Goal: Use online tool/utility

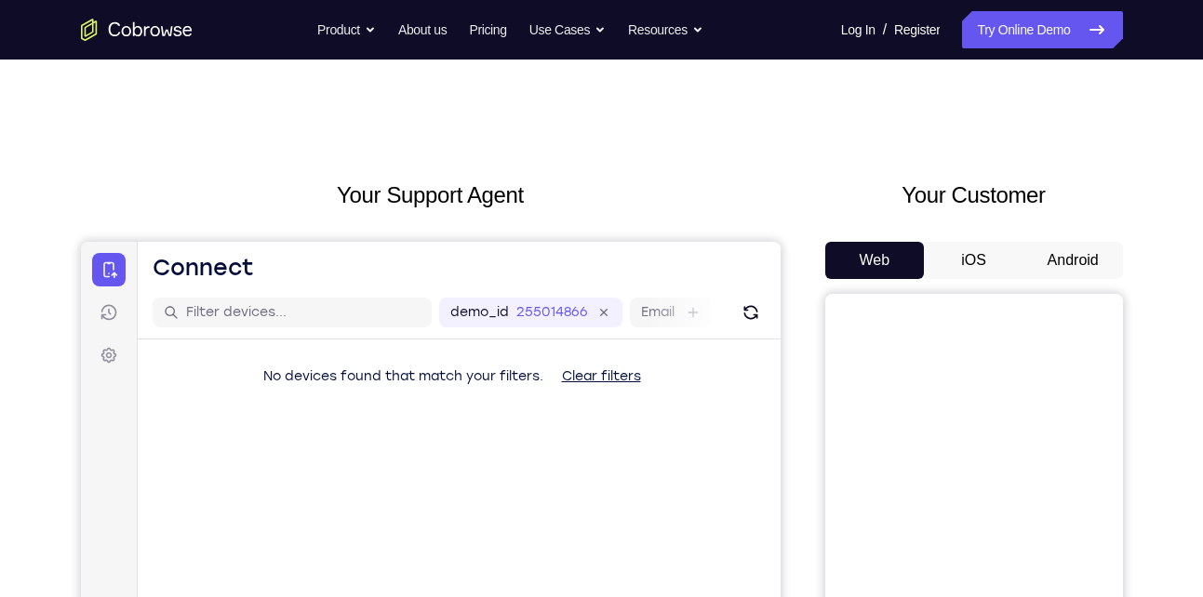
click at [1058, 249] on button "Android" at bounding box center [1074, 260] width 100 height 37
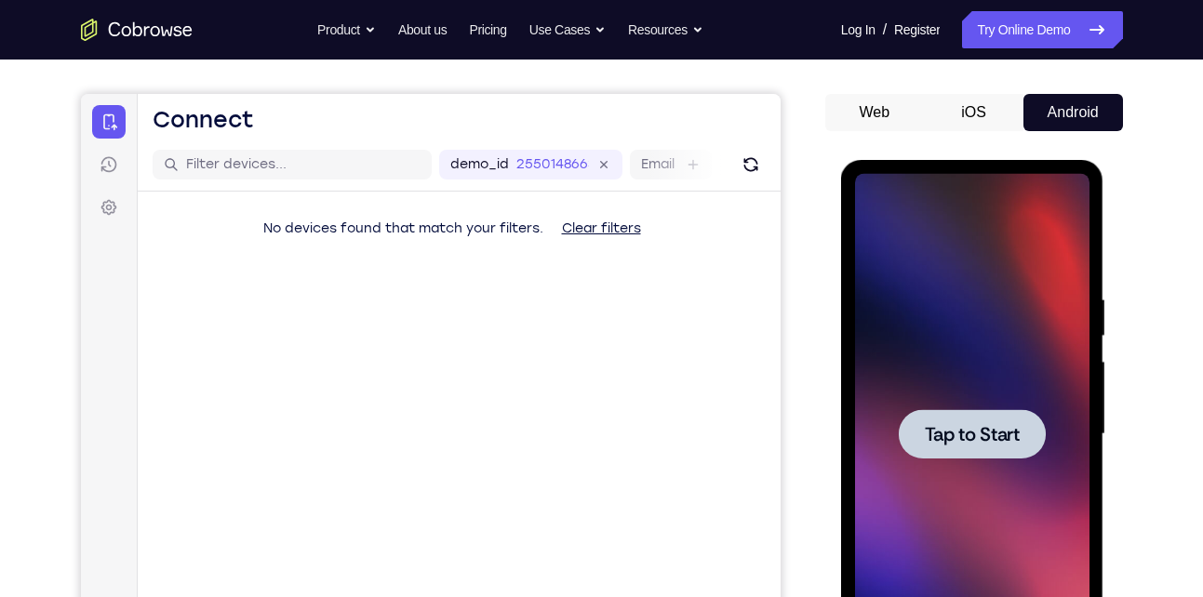
click at [971, 432] on span "Tap to Start" at bounding box center [972, 434] width 95 height 19
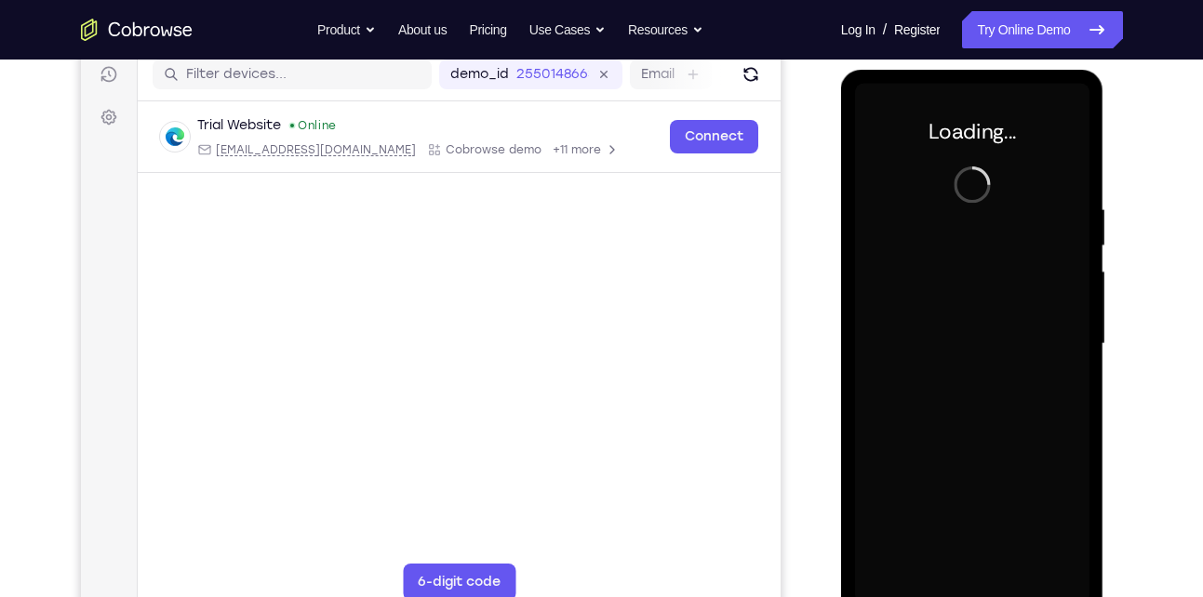
scroll to position [251, 0]
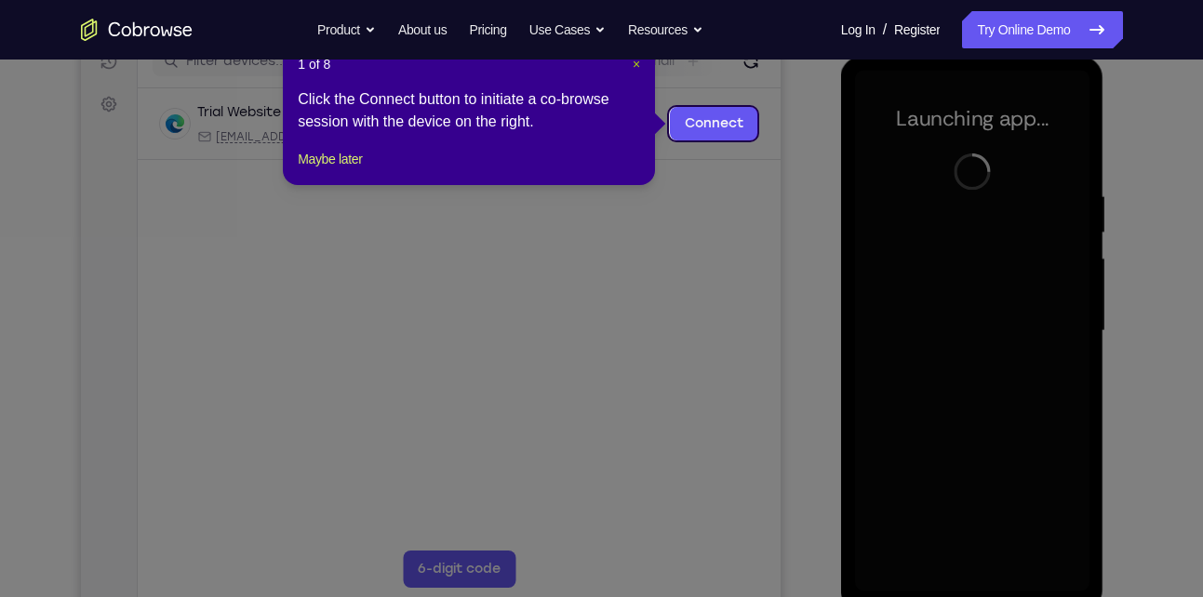
click at [637, 65] on span "×" at bounding box center [636, 64] width 7 height 15
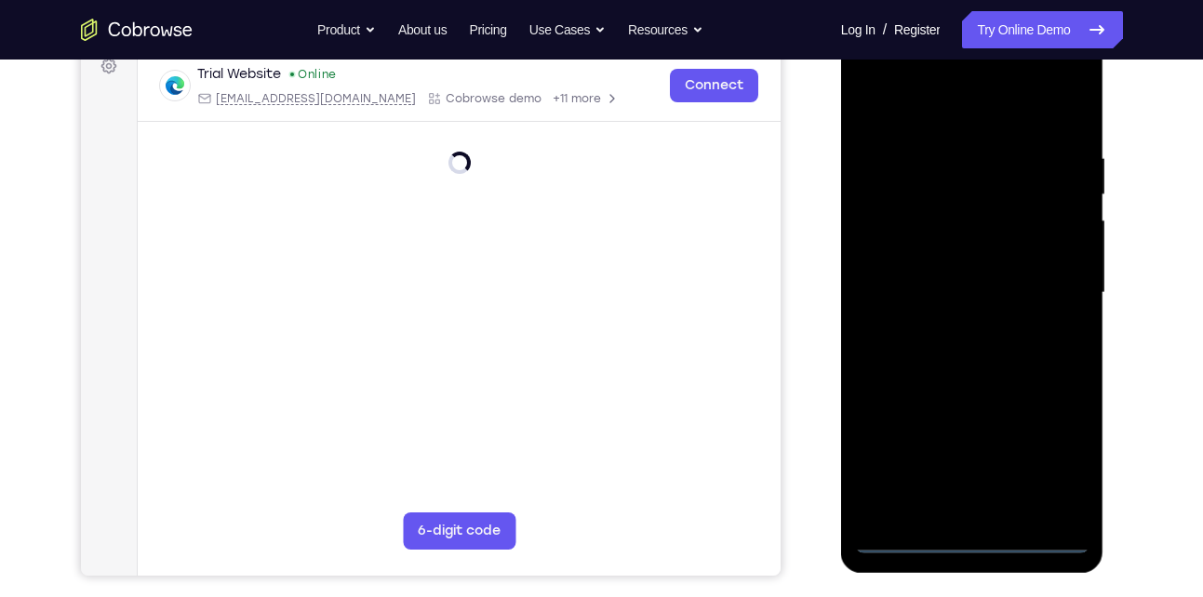
scroll to position [280, 0]
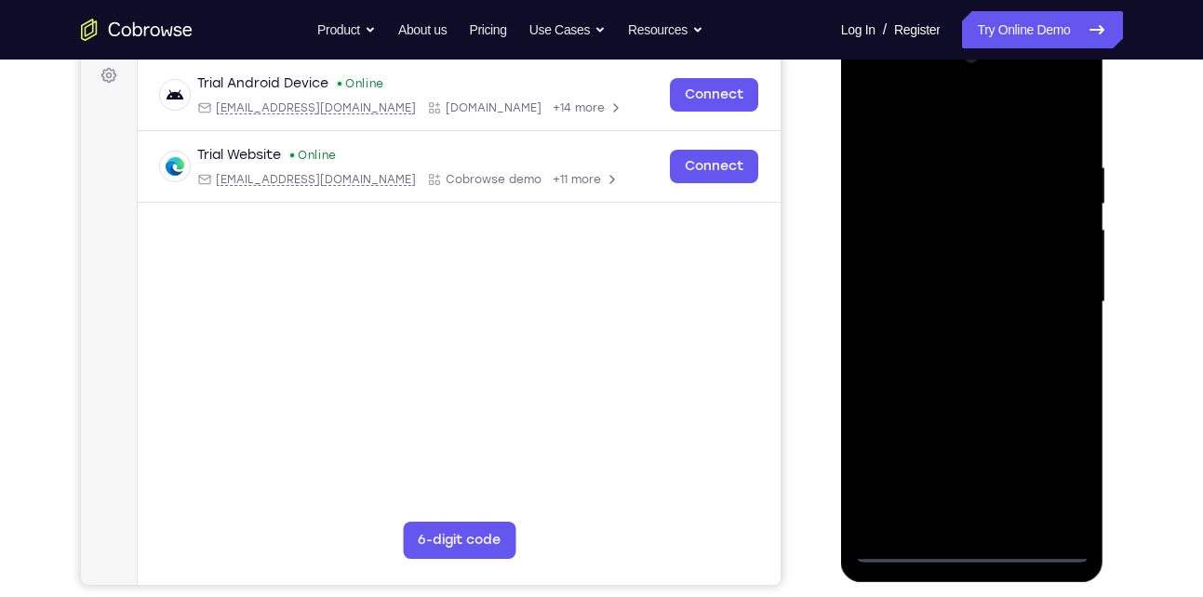
click at [970, 553] on div at bounding box center [972, 302] width 235 height 521
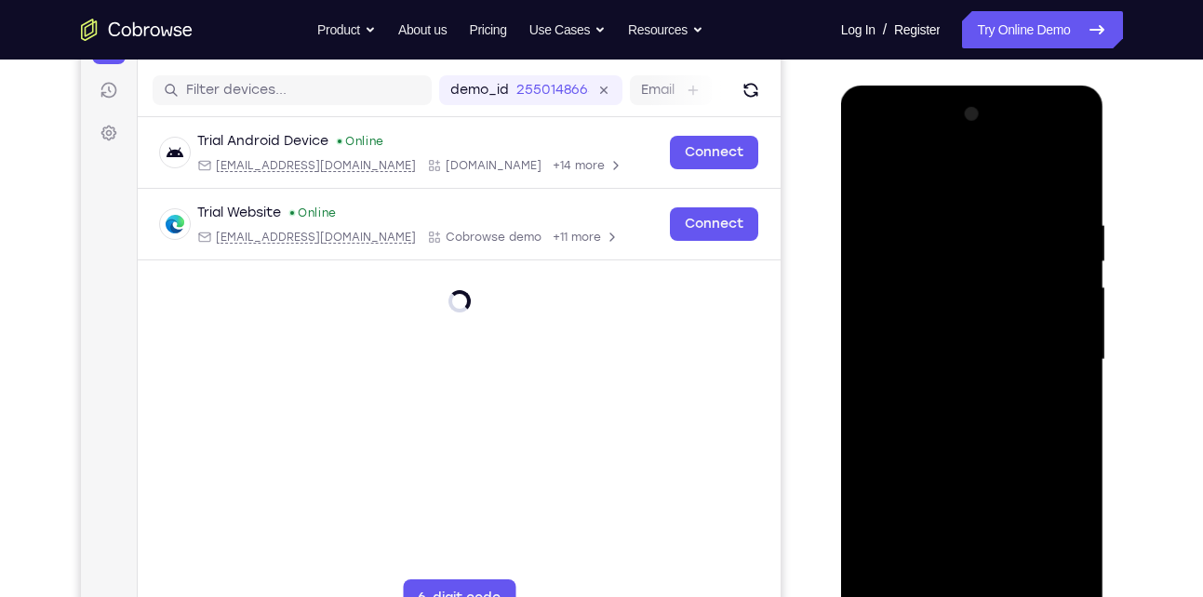
scroll to position [221, 0]
click at [1046, 533] on div at bounding box center [972, 361] width 235 height 521
click at [866, 143] on div at bounding box center [972, 361] width 235 height 521
click at [963, 253] on div at bounding box center [972, 361] width 235 height 521
click at [920, 208] on div at bounding box center [972, 361] width 235 height 521
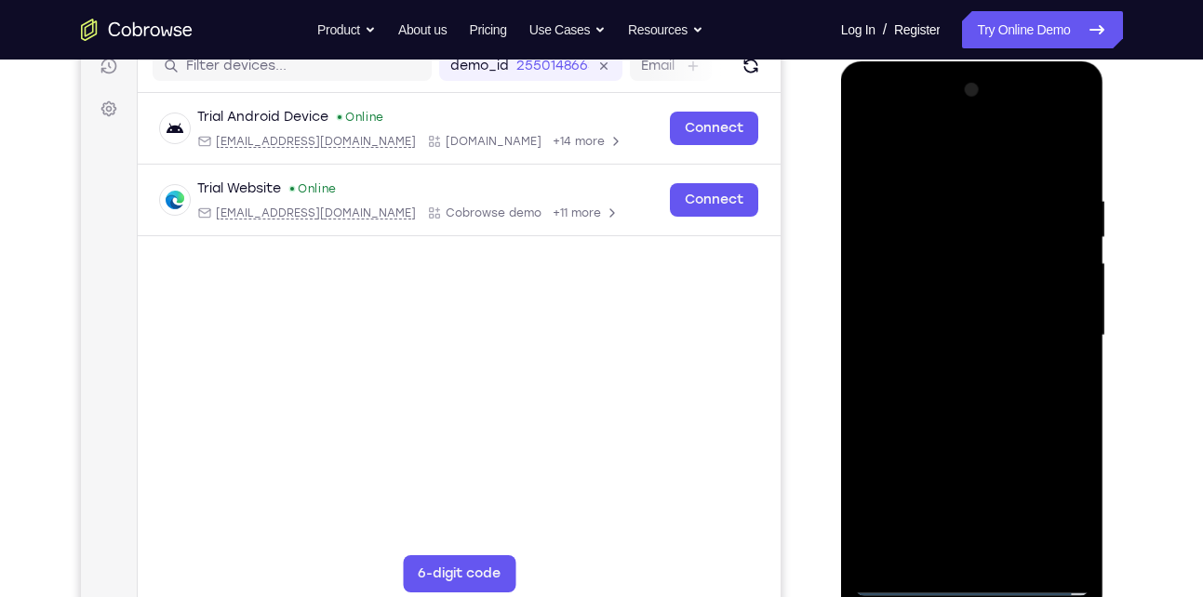
scroll to position [248, 0]
click at [868, 261] on div at bounding box center [972, 334] width 235 height 521
click at [940, 445] on div at bounding box center [972, 334] width 235 height 521
click at [931, 381] on div at bounding box center [972, 334] width 235 height 521
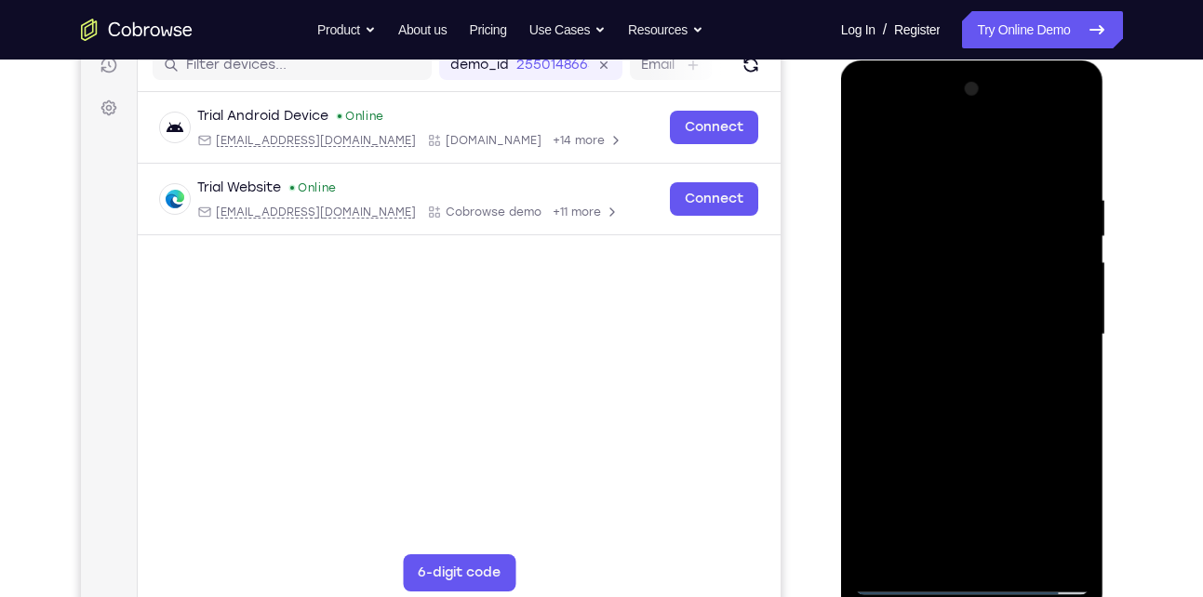
click at [933, 377] on div at bounding box center [972, 334] width 235 height 521
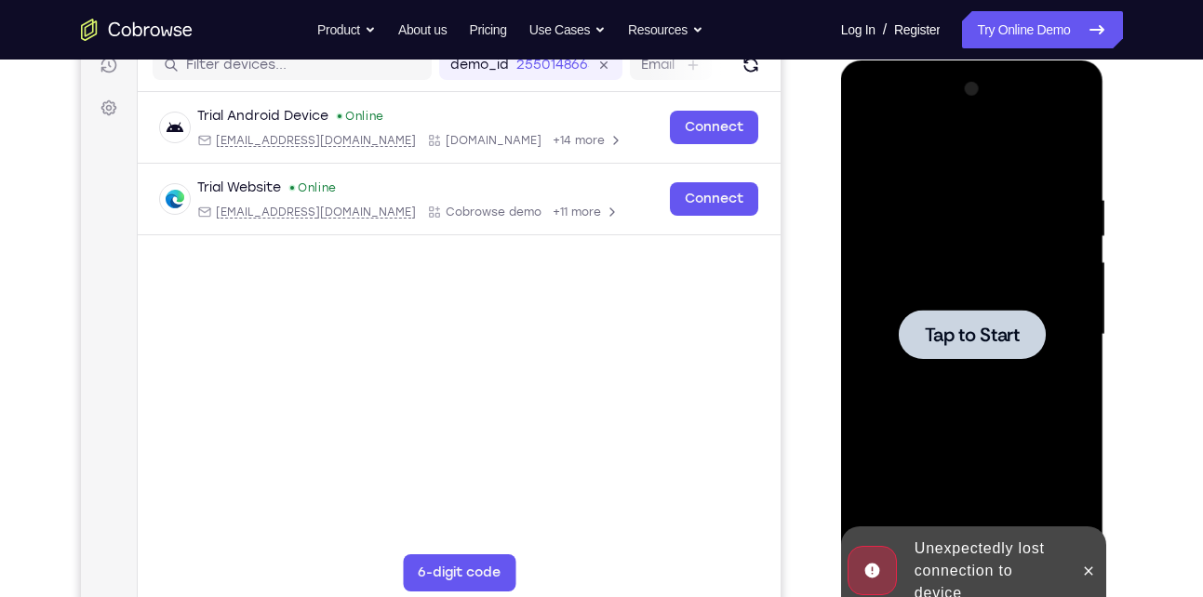
click at [954, 335] on span "Tap to Start" at bounding box center [972, 335] width 95 height 19
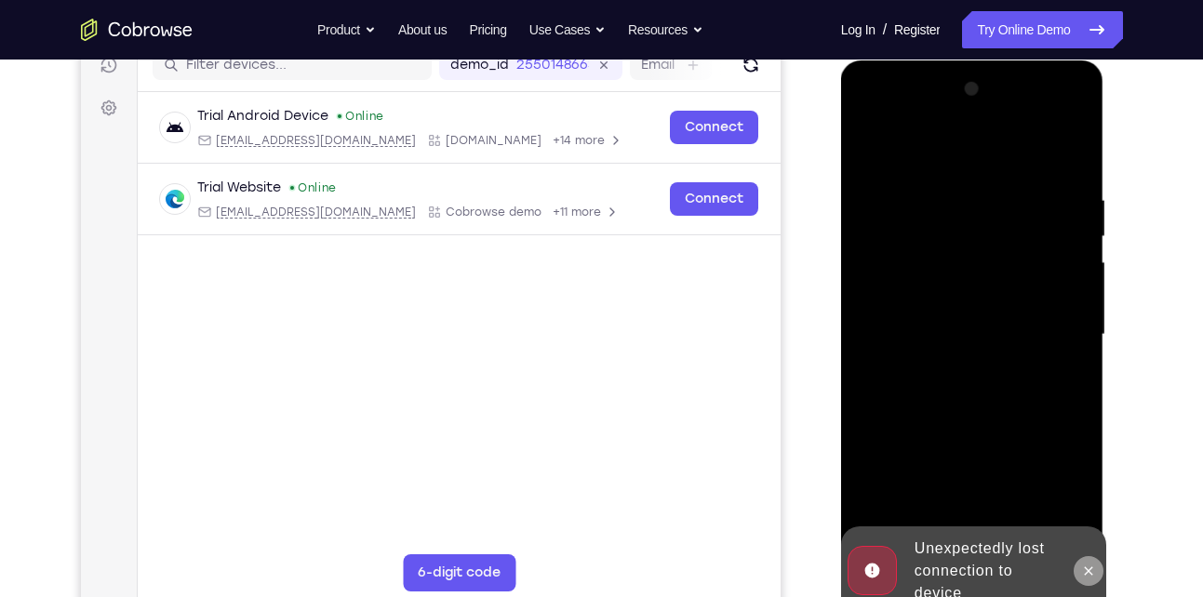
click at [1089, 570] on icon at bounding box center [1088, 571] width 15 height 15
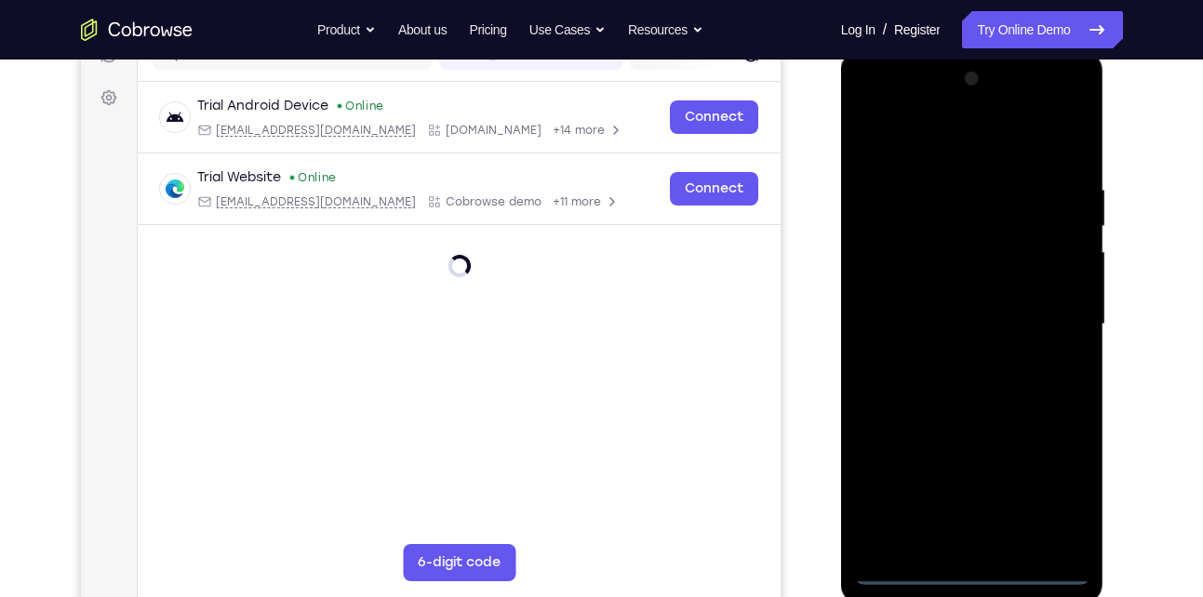
scroll to position [257, 0]
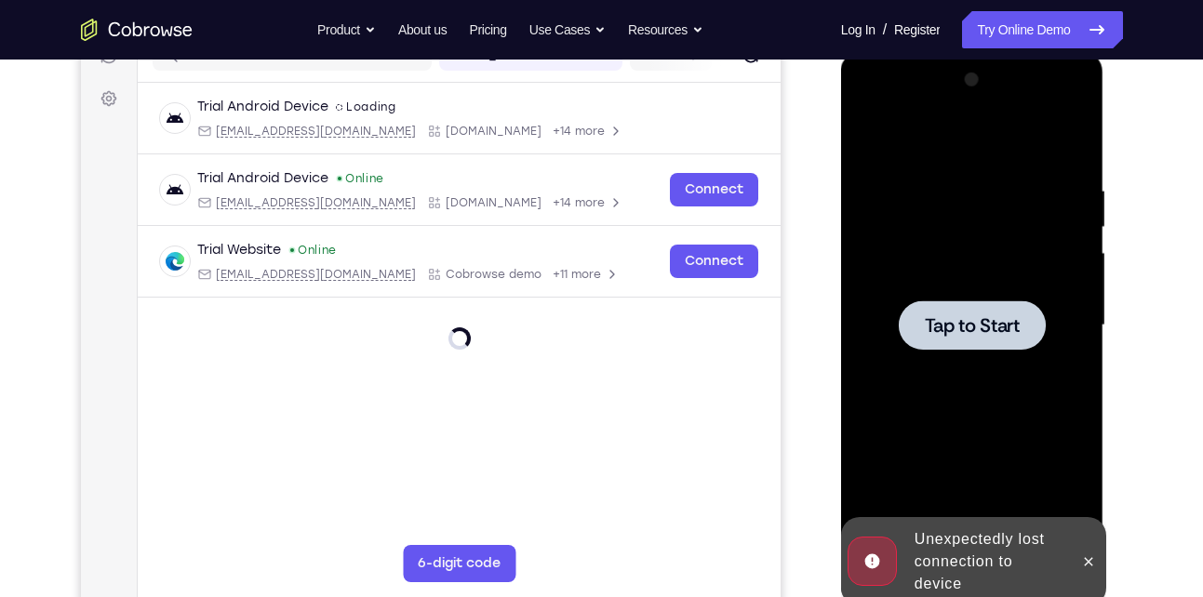
click at [960, 335] on span "Tap to Start" at bounding box center [972, 325] width 95 height 19
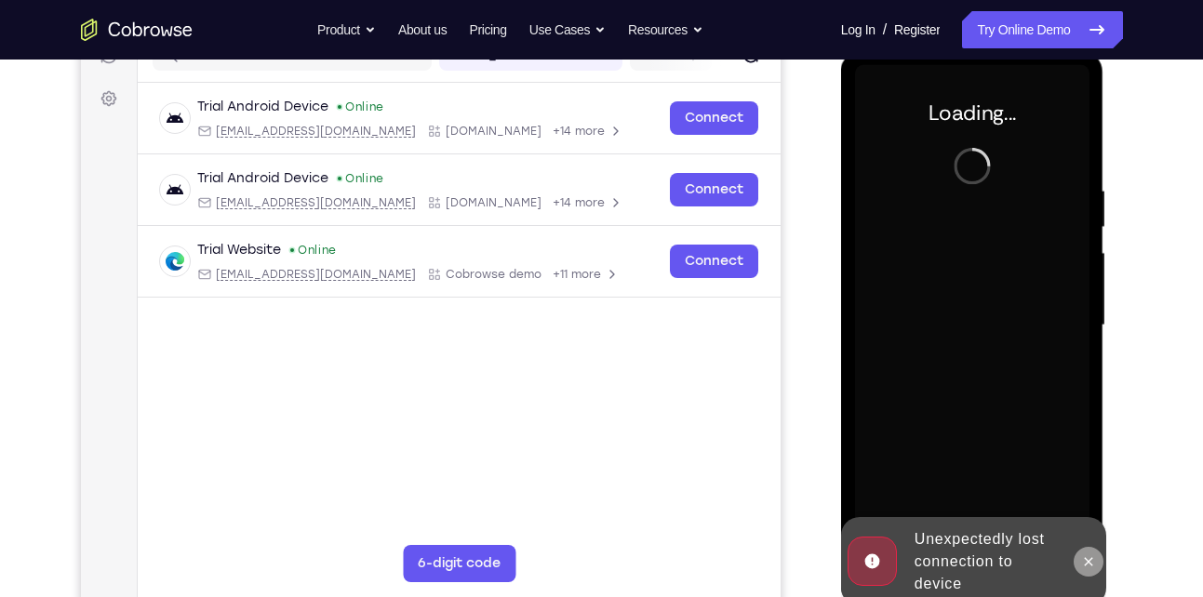
click at [1091, 563] on icon at bounding box center [1089, 561] width 8 height 8
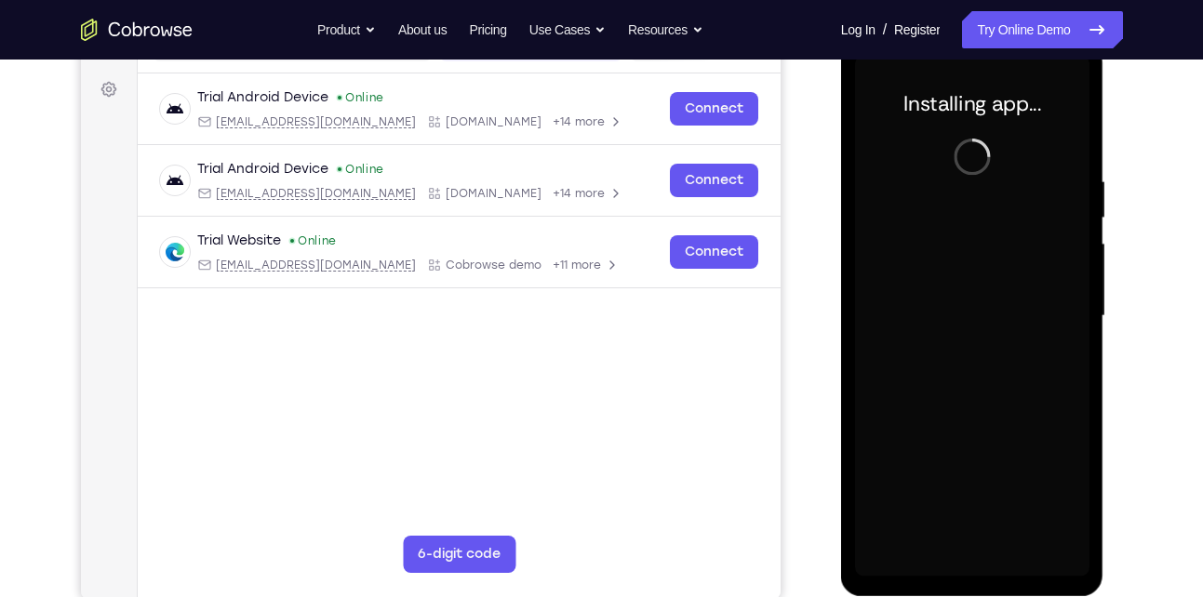
scroll to position [267, 0]
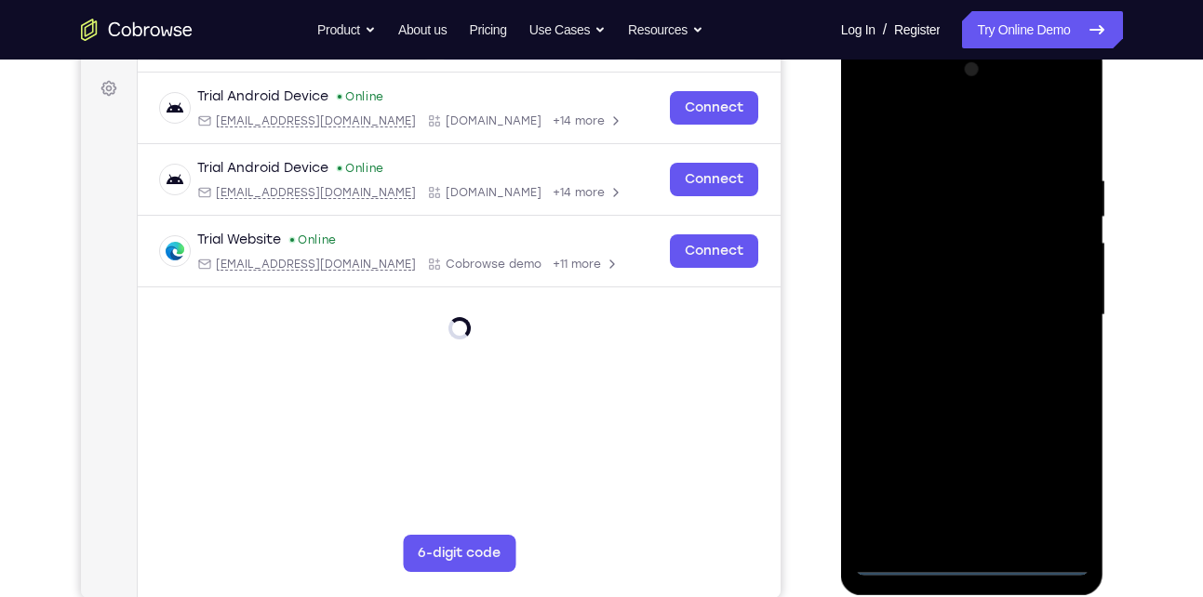
click at [963, 563] on div at bounding box center [972, 315] width 235 height 521
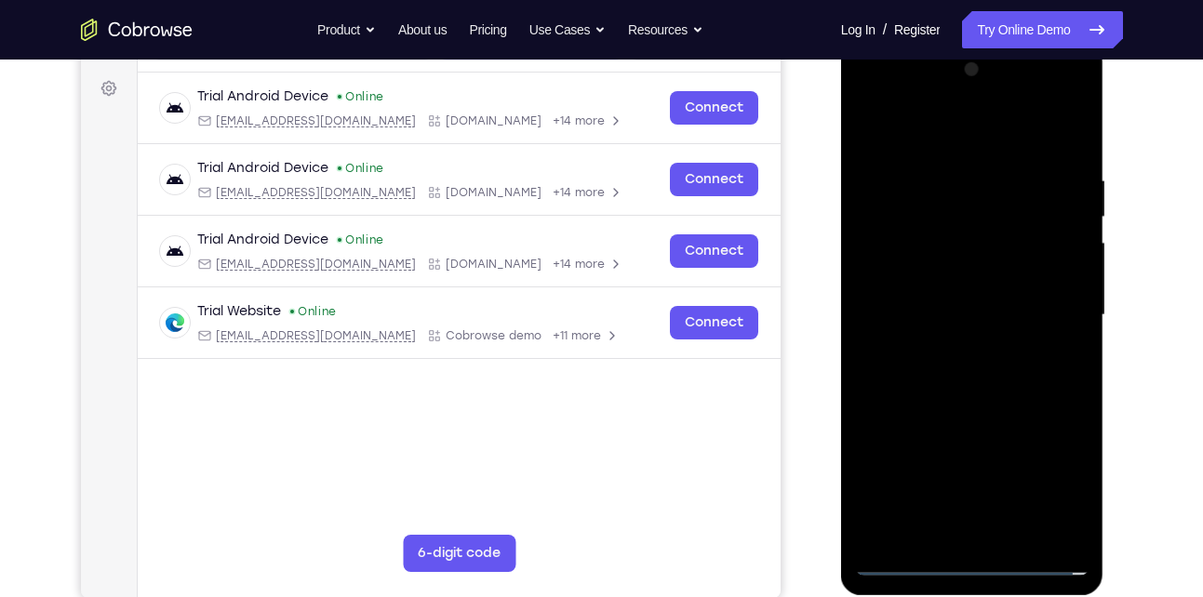
click at [1059, 484] on div at bounding box center [972, 315] width 235 height 521
click at [1054, 473] on div at bounding box center [972, 315] width 235 height 521
click at [870, 92] on div at bounding box center [972, 315] width 235 height 521
click at [941, 214] on div at bounding box center [972, 315] width 235 height 521
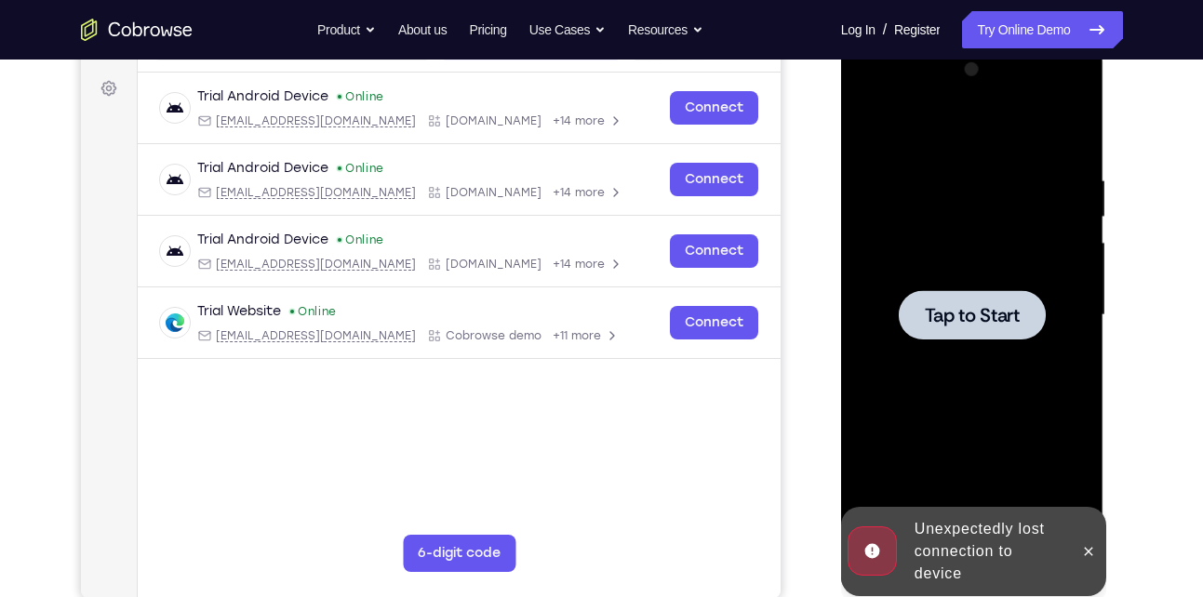
click at [980, 325] on span "Tap to Start" at bounding box center [972, 315] width 95 height 19
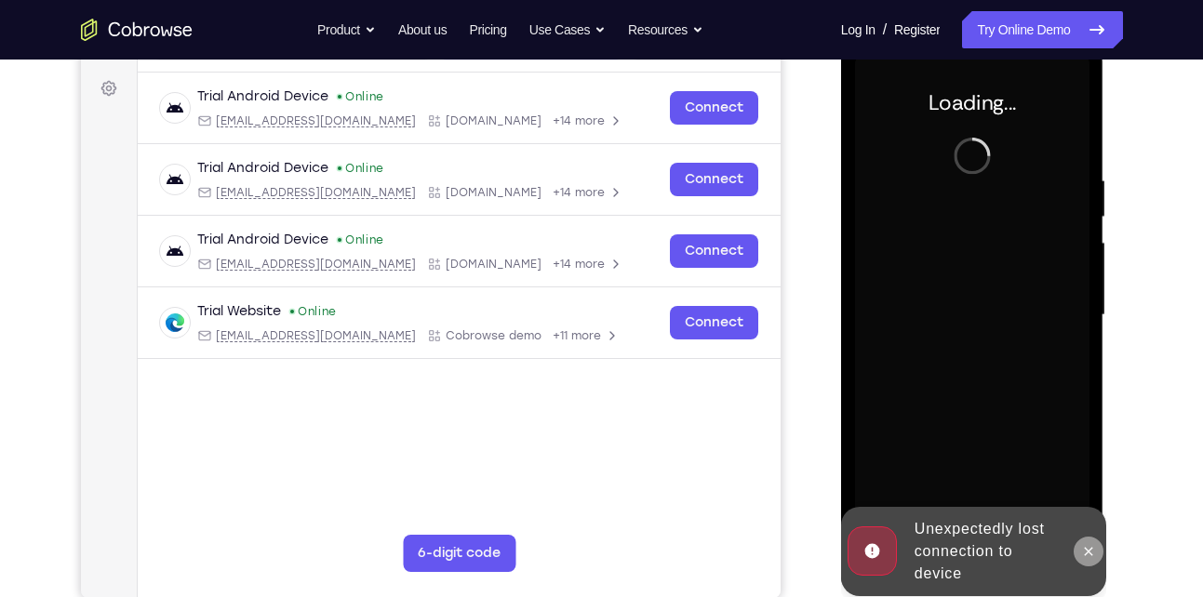
click at [1095, 552] on icon at bounding box center [1088, 551] width 15 height 15
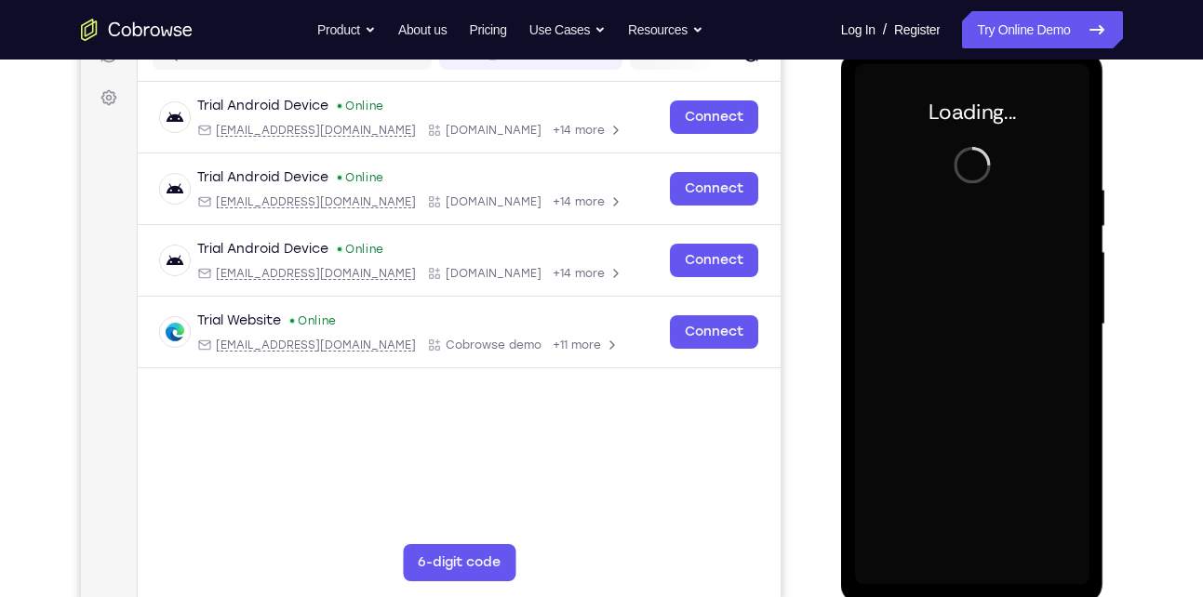
scroll to position [257, 0]
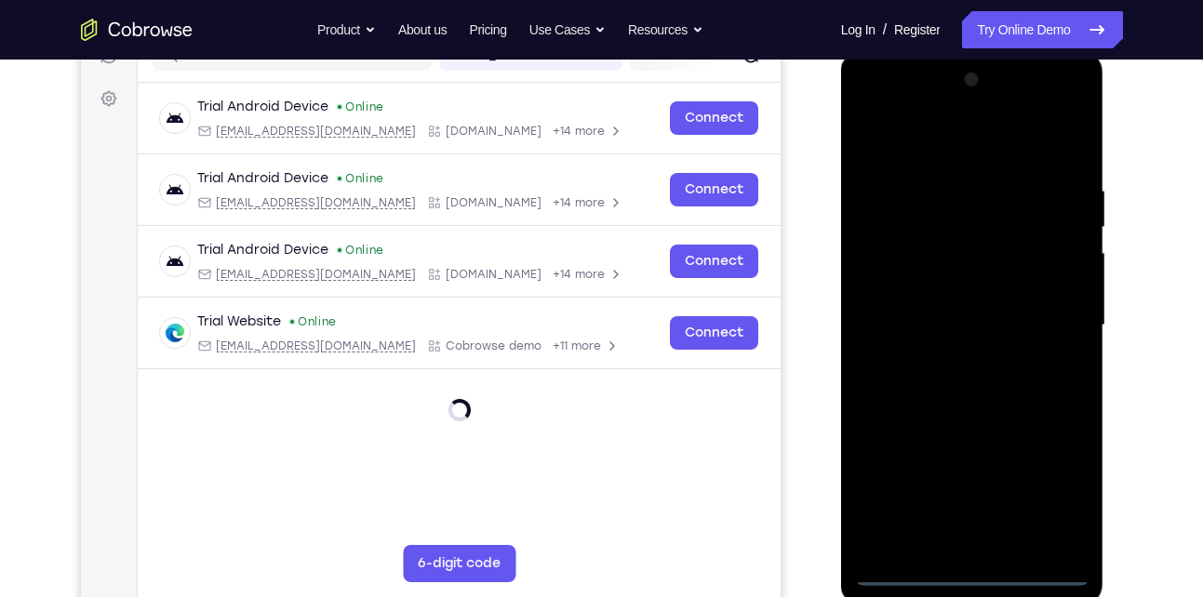
click at [1041, 494] on div at bounding box center [972, 325] width 235 height 521
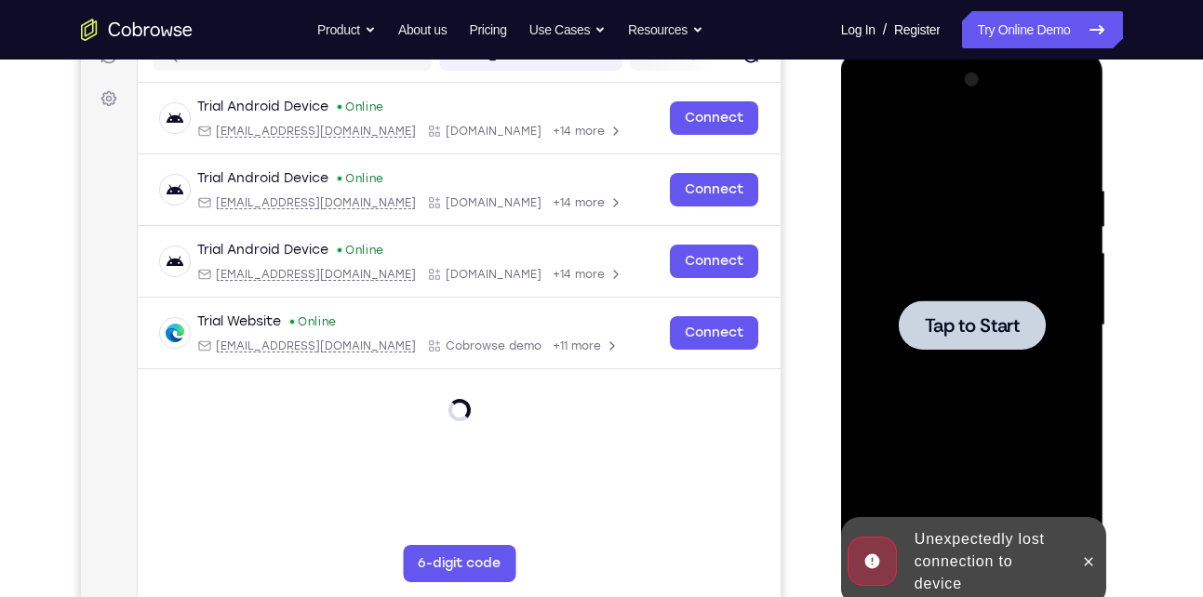
click at [972, 329] on span "Tap to Start" at bounding box center [972, 325] width 95 height 19
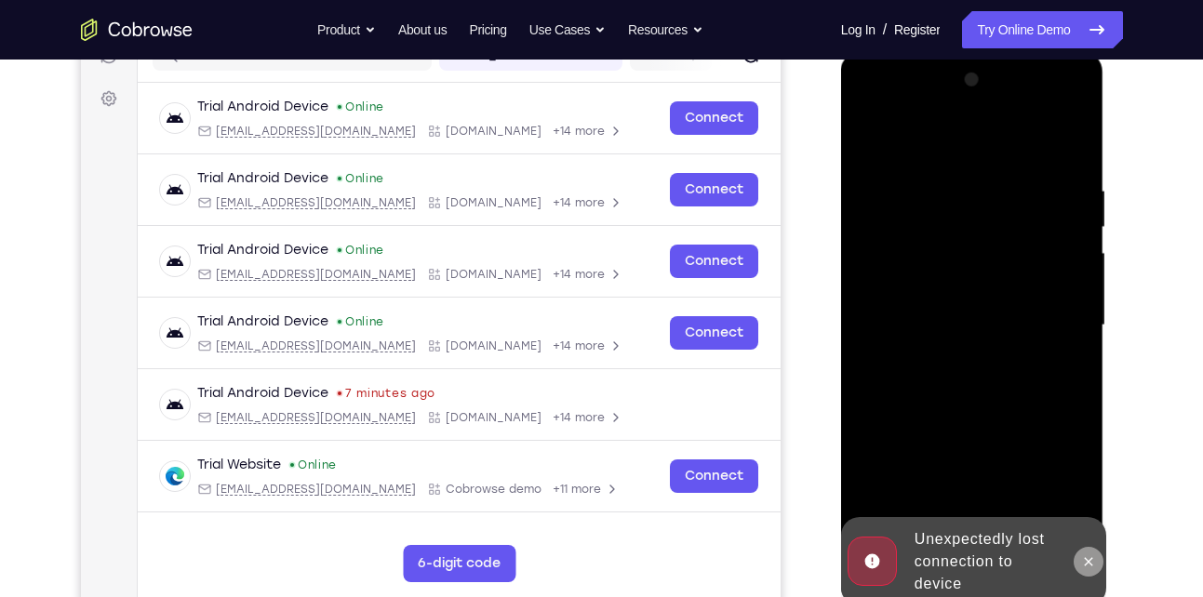
click at [1077, 557] on button at bounding box center [1089, 562] width 30 height 30
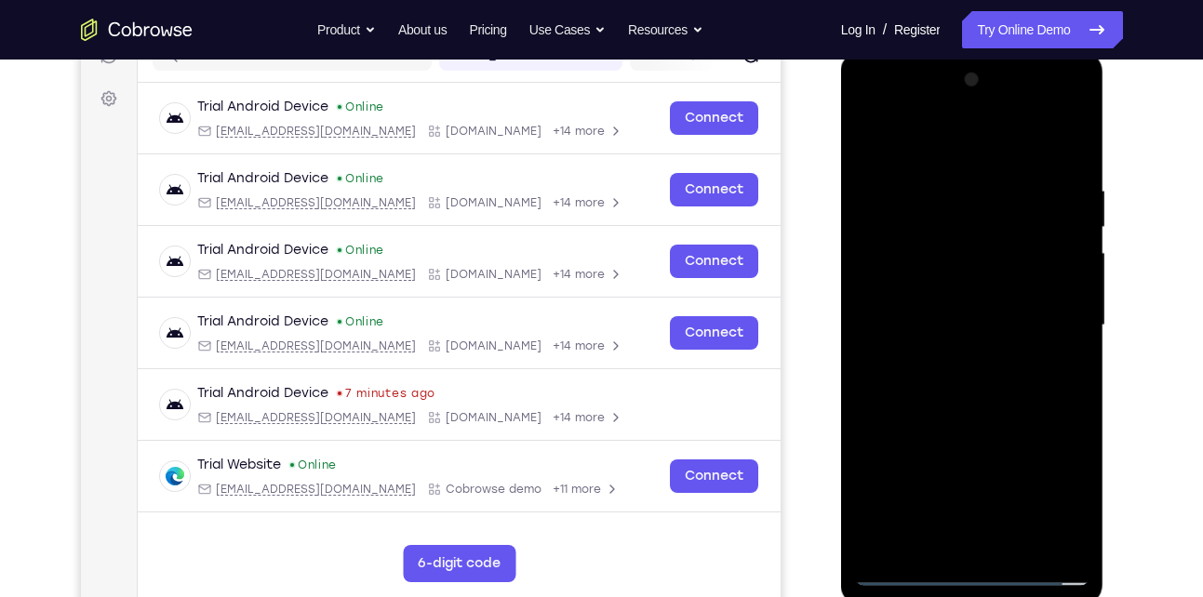
click at [981, 571] on div at bounding box center [972, 325] width 235 height 521
click at [1056, 492] on div at bounding box center [972, 325] width 235 height 521
click at [869, 106] on div at bounding box center [972, 325] width 235 height 521
click at [959, 219] on div at bounding box center [972, 325] width 235 height 521
click at [923, 173] on div at bounding box center [972, 325] width 235 height 521
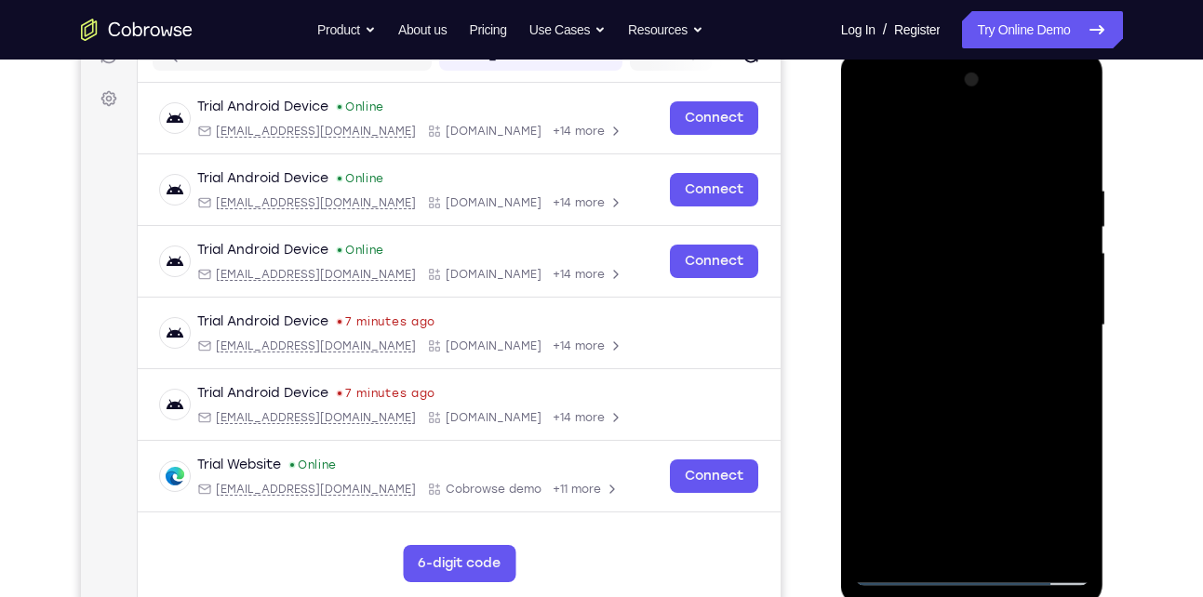
click at [889, 240] on div at bounding box center [972, 325] width 235 height 521
click at [963, 434] on div at bounding box center [972, 325] width 235 height 521
click at [964, 375] on div at bounding box center [972, 325] width 235 height 521
click at [975, 328] on div at bounding box center [972, 325] width 235 height 521
click at [975, 318] on div at bounding box center [972, 325] width 235 height 521
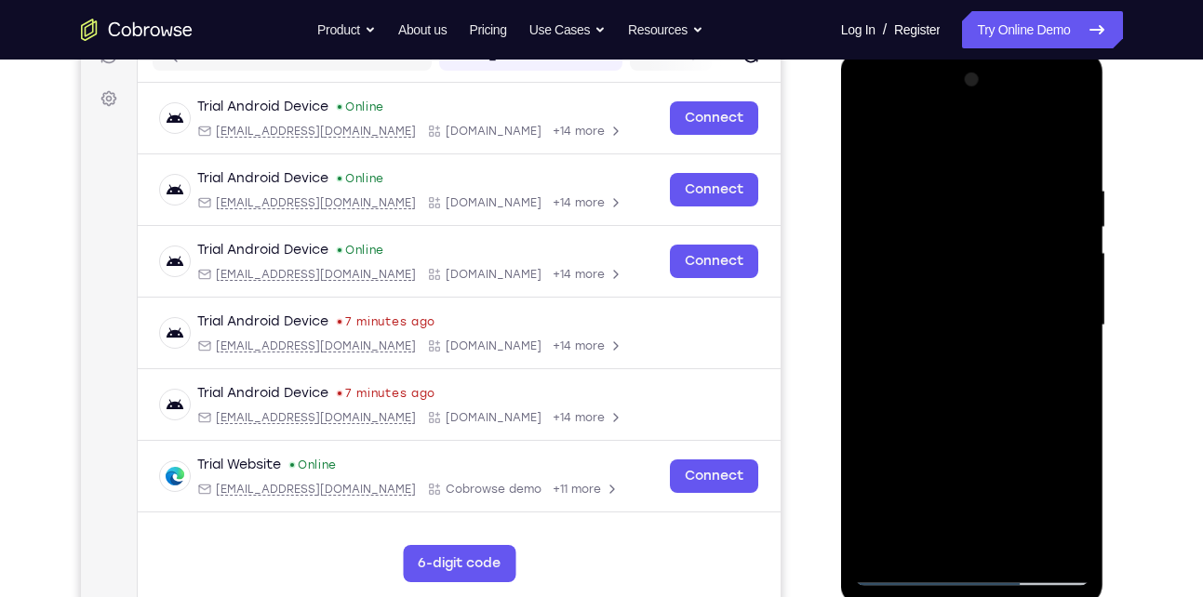
click at [887, 307] on div at bounding box center [972, 325] width 235 height 521
click at [902, 321] on div at bounding box center [972, 325] width 235 height 521
click at [904, 302] on div at bounding box center [972, 325] width 235 height 521
click at [873, 354] on div at bounding box center [972, 325] width 235 height 521
click at [874, 334] on div at bounding box center [972, 325] width 235 height 521
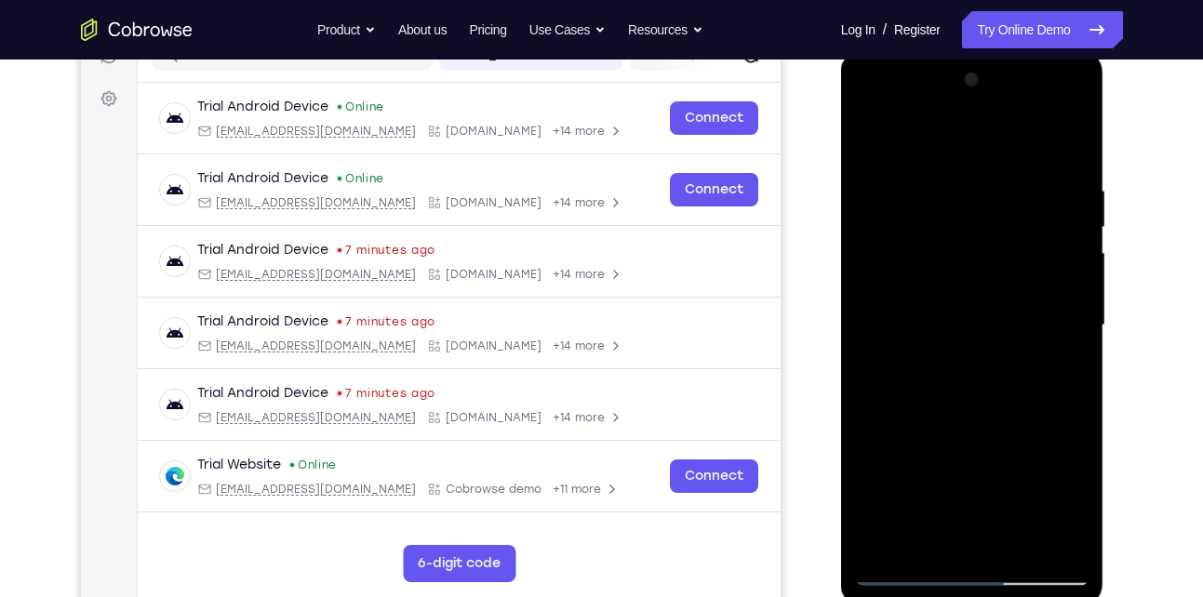
click at [882, 339] on div at bounding box center [972, 325] width 235 height 521
click at [898, 315] on div at bounding box center [972, 325] width 235 height 521
click at [925, 351] on div at bounding box center [972, 325] width 235 height 521
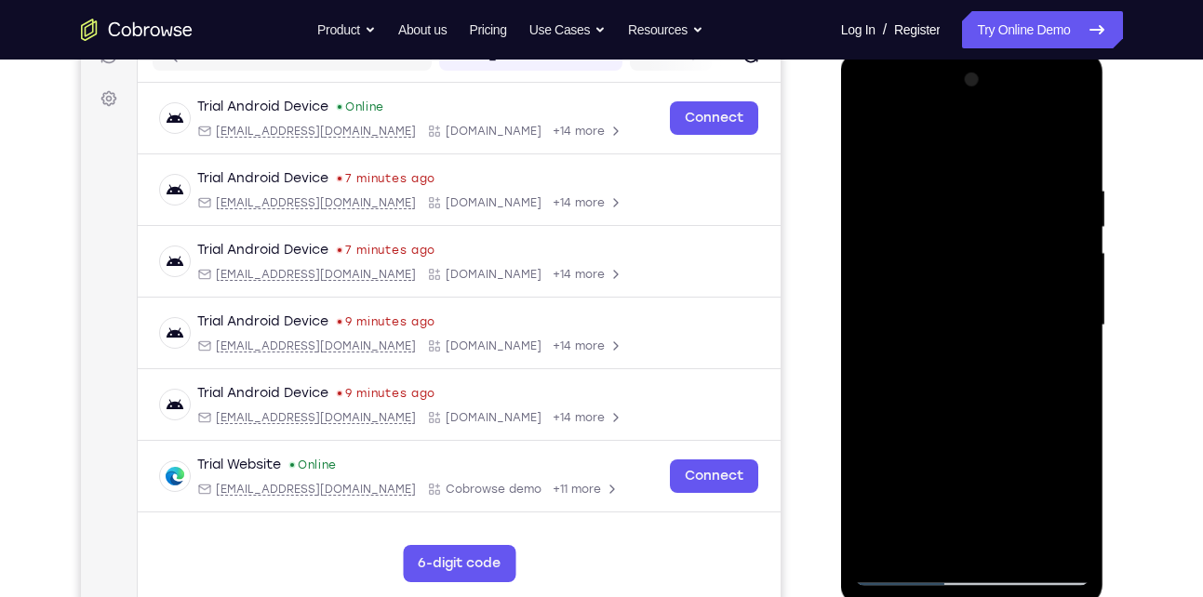
click at [925, 291] on div at bounding box center [972, 325] width 235 height 521
click at [1067, 141] on div at bounding box center [972, 325] width 235 height 521
click at [984, 378] on div at bounding box center [972, 325] width 235 height 521
click at [873, 345] on div at bounding box center [972, 325] width 235 height 521
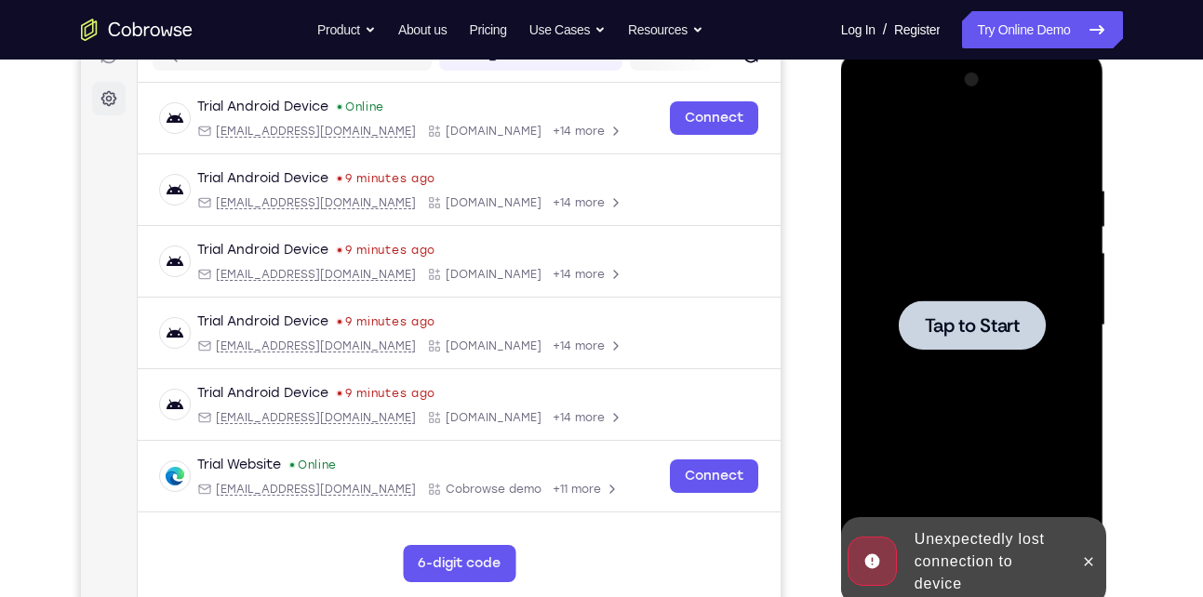
scroll to position [0, 0]
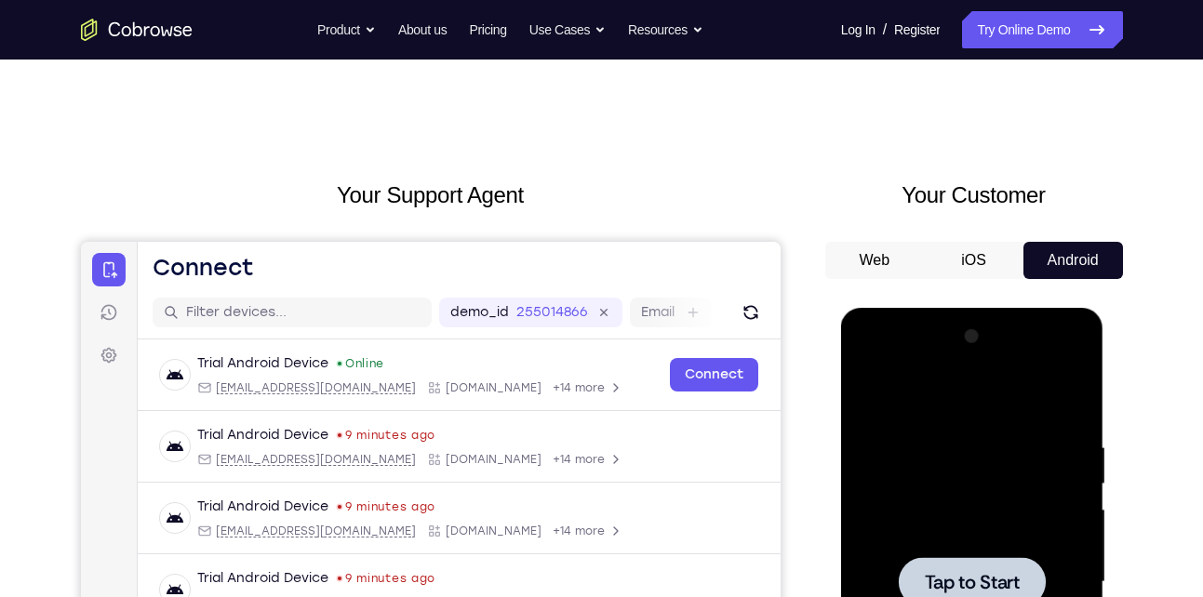
click at [957, 565] on div at bounding box center [972, 581] width 147 height 49
